Goal: Task Accomplishment & Management: Manage account settings

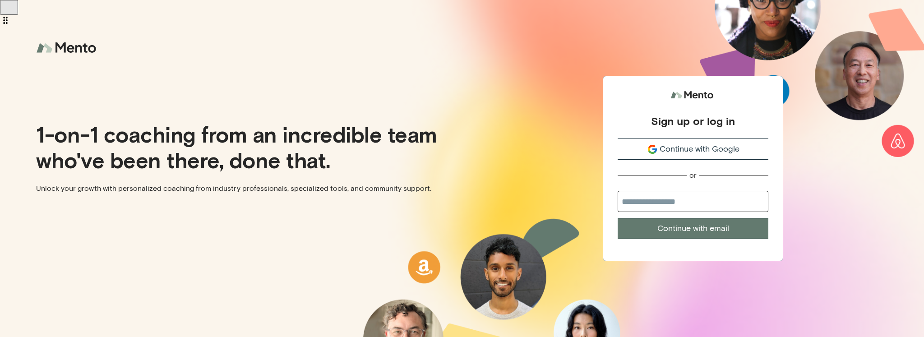
click at [677, 146] on span "Continue with Google" at bounding box center [699, 149] width 80 height 12
click at [676, 149] on span "Continue with Google" at bounding box center [699, 149] width 80 height 12
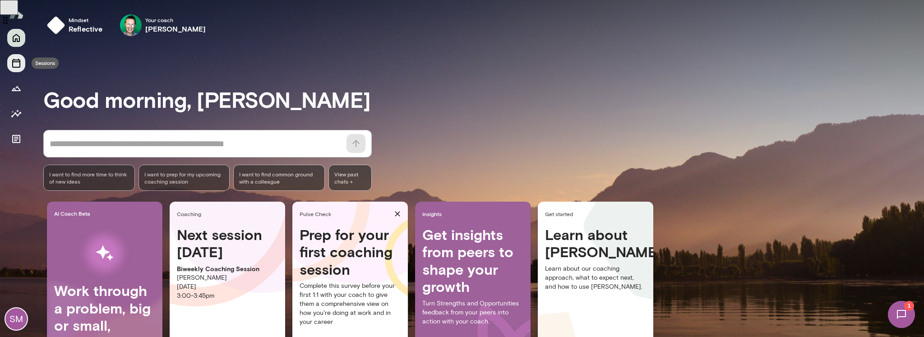
click at [16, 66] on icon "Sessions" at bounding box center [16, 63] width 11 height 11
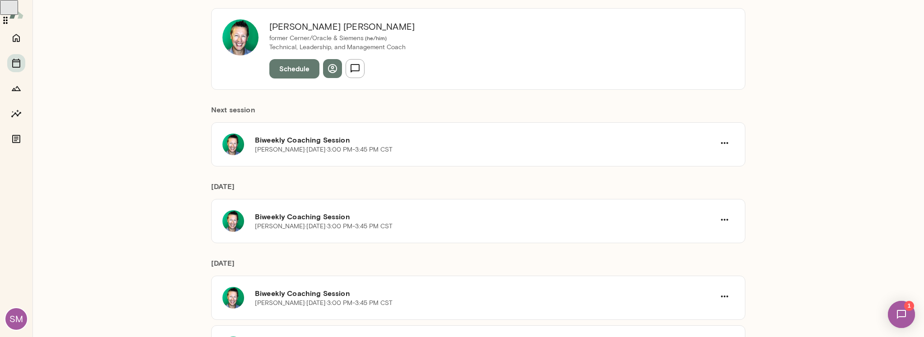
scroll to position [147, 0]
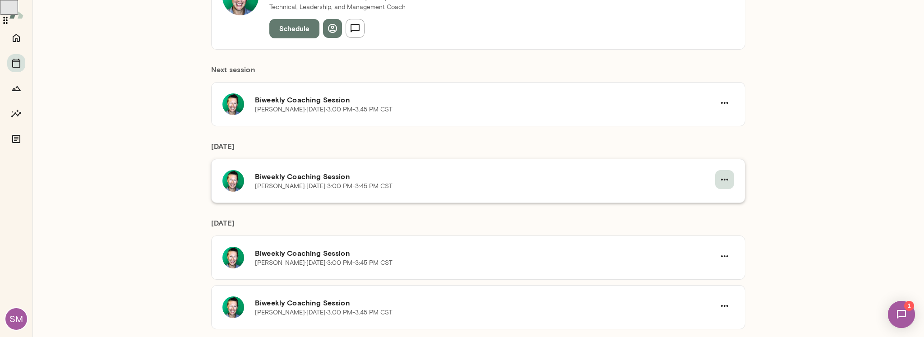
click at [727, 180] on icon "button" at bounding box center [724, 179] width 11 height 11
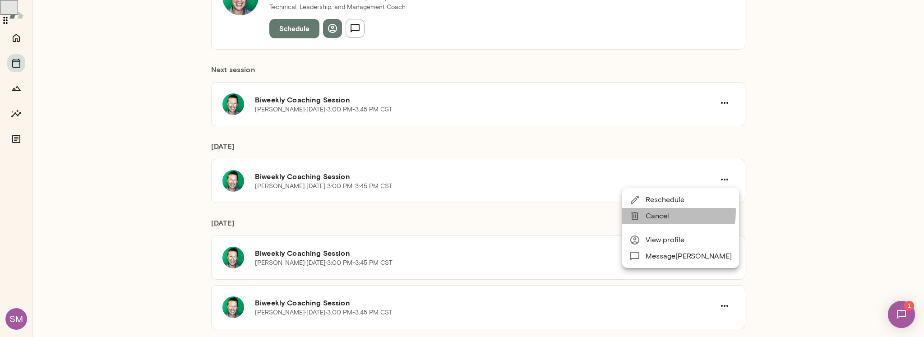
click at [666, 212] on span "Cancel" at bounding box center [688, 216] width 86 height 11
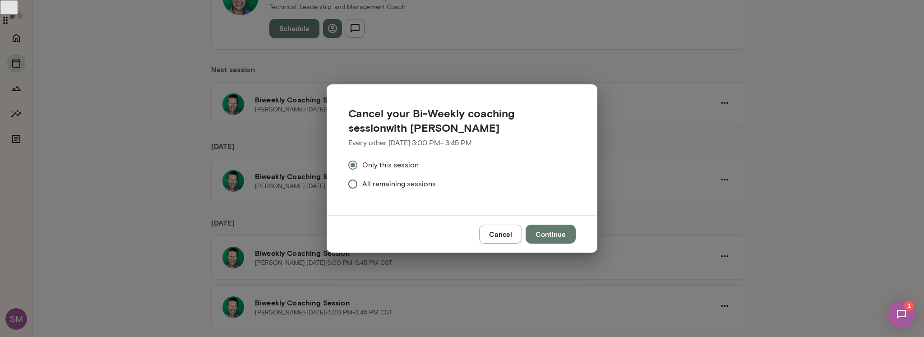
click at [552, 233] on button "Continue" at bounding box center [550, 234] width 50 height 19
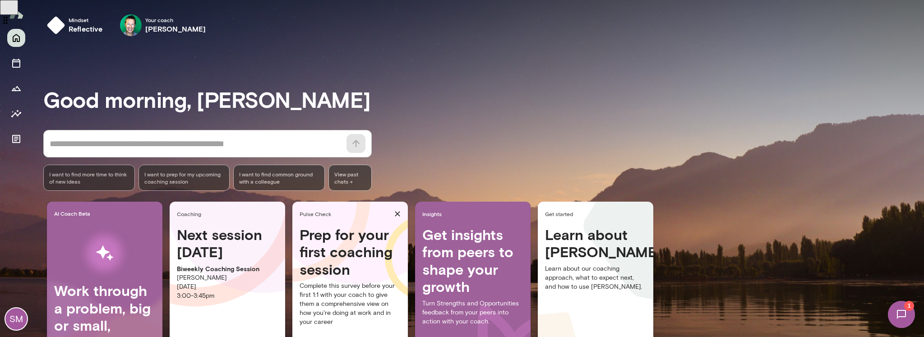
scroll to position [69, 0]
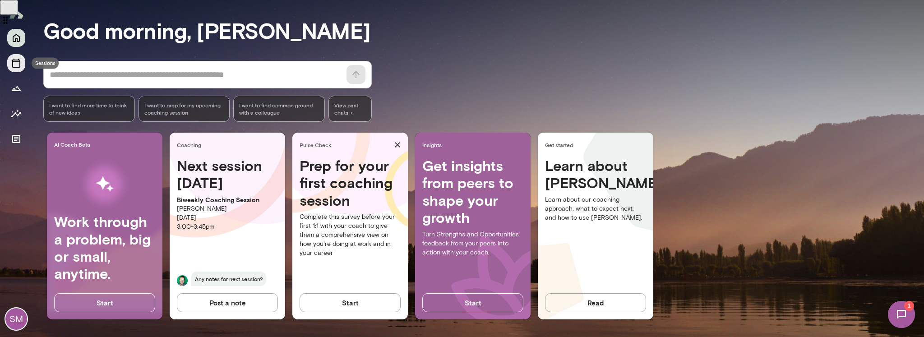
click at [22, 63] on button "Sessions" at bounding box center [16, 63] width 18 height 18
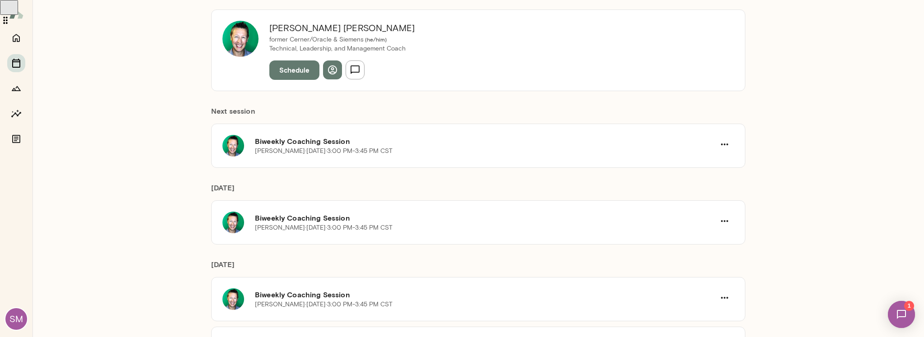
scroll to position [149, 0]
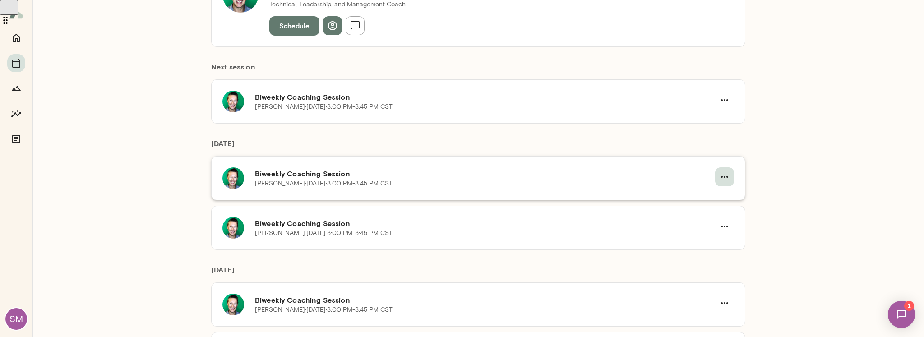
click at [726, 175] on icon "button" at bounding box center [724, 176] width 11 height 11
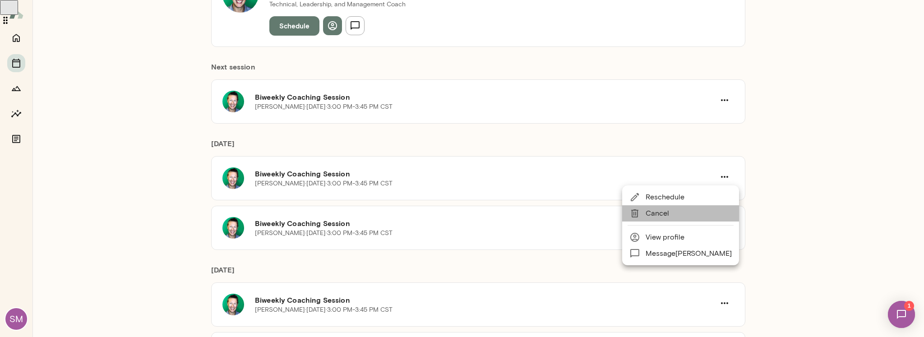
click at [694, 207] on li "Cancel" at bounding box center [680, 213] width 117 height 16
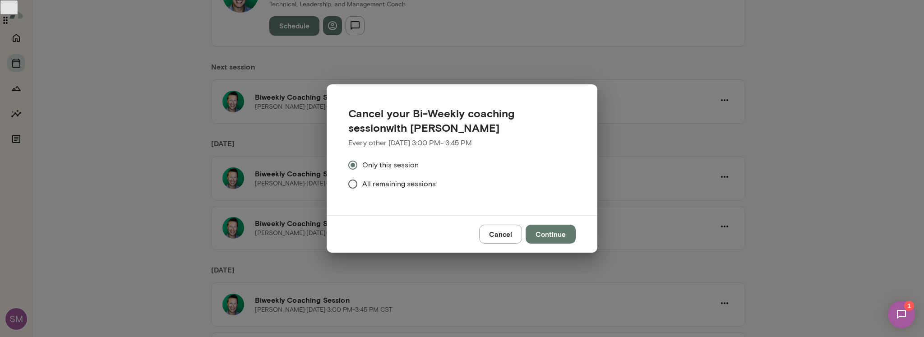
click at [550, 236] on button "Continue" at bounding box center [550, 234] width 50 height 19
